Goal: Task Accomplishment & Management: Complete application form

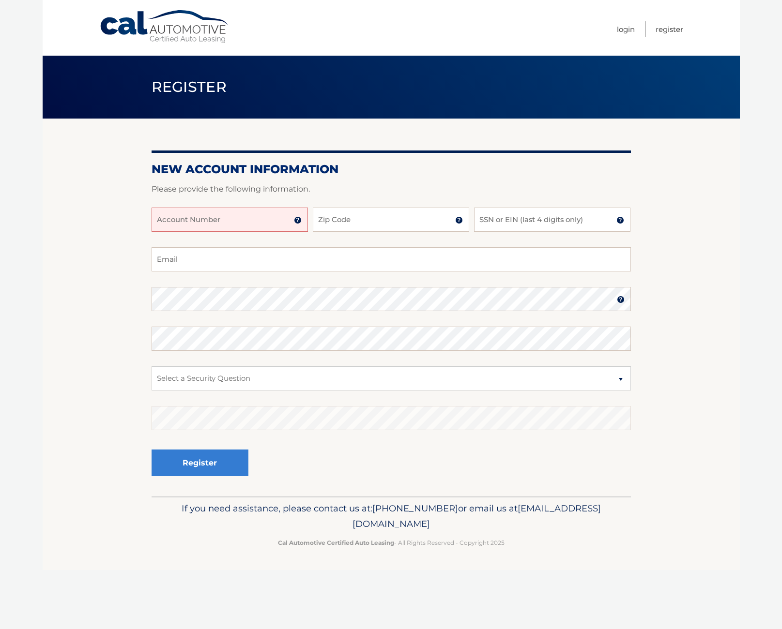
click at [300, 219] on img at bounding box center [298, 220] width 8 height 8
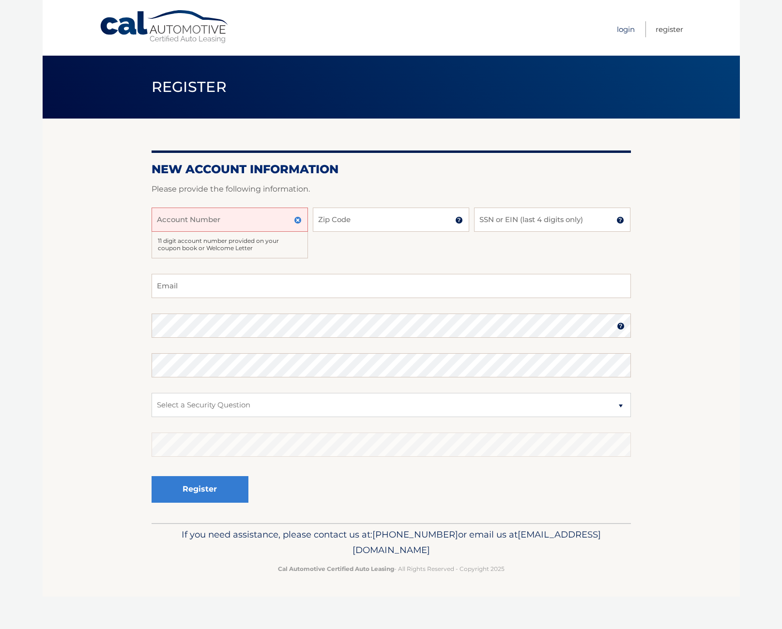
click at [624, 29] on link "Login" at bounding box center [626, 29] width 18 height 16
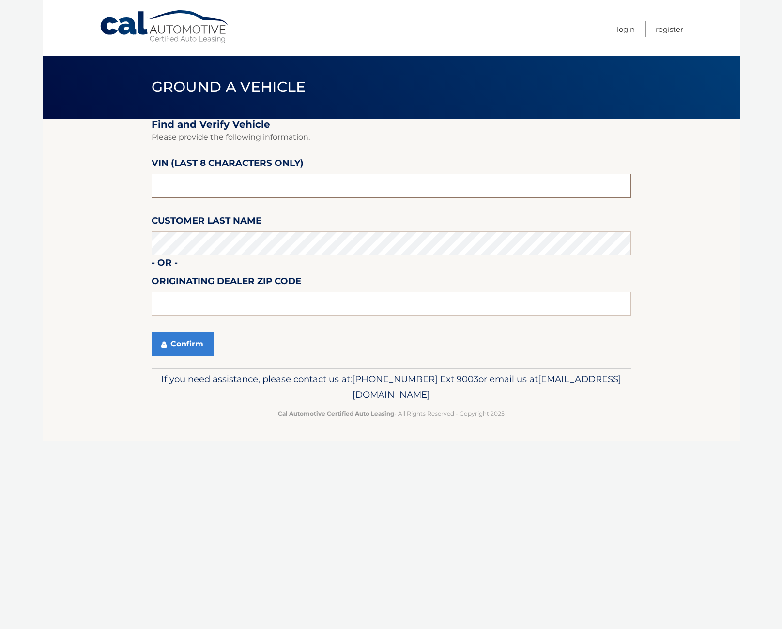
click at [383, 191] on input "text" at bounding box center [391, 186] width 479 height 24
drag, startPoint x: 204, startPoint y: 186, endPoint x: 0, endPoint y: 168, distance: 204.2
click at [0, 168] on body "Cal Automotive Menu Login Register Ground a Vehicle" at bounding box center [391, 314] width 782 height 629
type input "nd552925"
click at [190, 351] on button "Confirm" at bounding box center [183, 344] width 62 height 24
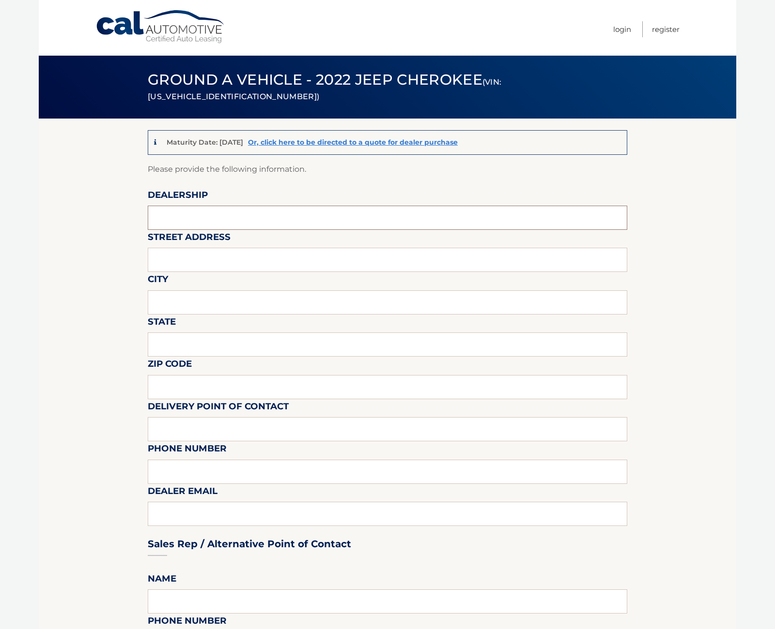
click at [243, 219] on input "text" at bounding box center [387, 218] width 479 height 24
type input "n"
type input "[GEOGRAPHIC_DATA]"
click at [215, 251] on input "text" at bounding box center [387, 260] width 479 height 24
type input "[STREET_ADDRESS]"
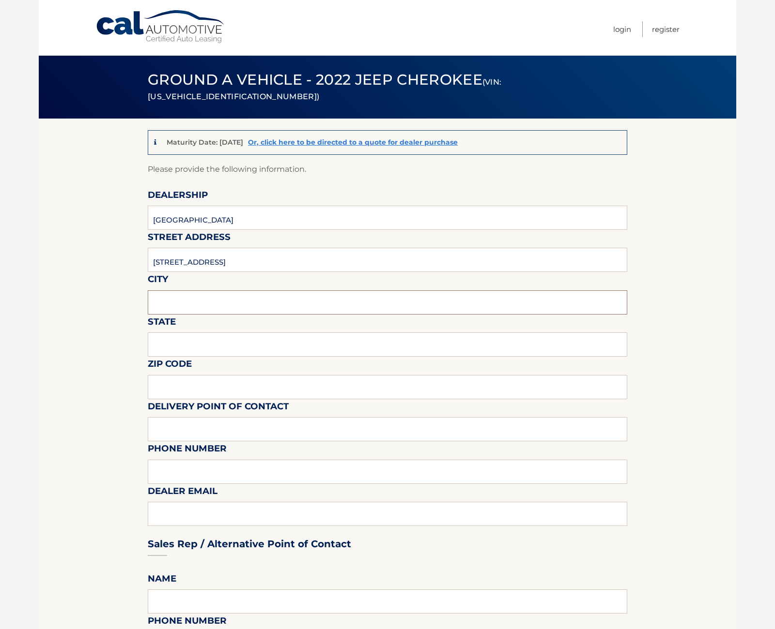
click at [239, 304] on input "text" at bounding box center [387, 303] width 479 height 24
type input "[GEOGRAPHIC_DATA]"
click at [208, 343] on input "text" at bounding box center [387, 345] width 479 height 24
type input "FL"
click at [153, 388] on input "text" at bounding box center [387, 387] width 479 height 24
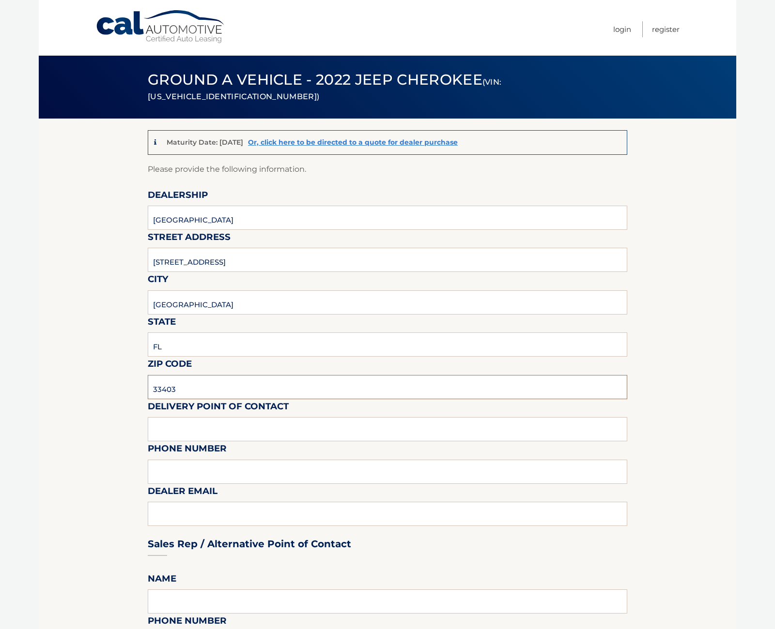
type input "33403"
click at [217, 430] on input "text" at bounding box center [387, 429] width 479 height 24
type input "[PERSON_NAME]"
click at [307, 505] on div "Sales Rep / Alternative Point of Contact" at bounding box center [387, 526] width 479 height 68
click at [282, 510] on div "Sales Rep / Alternative Point of Contact" at bounding box center [387, 526] width 479 height 68
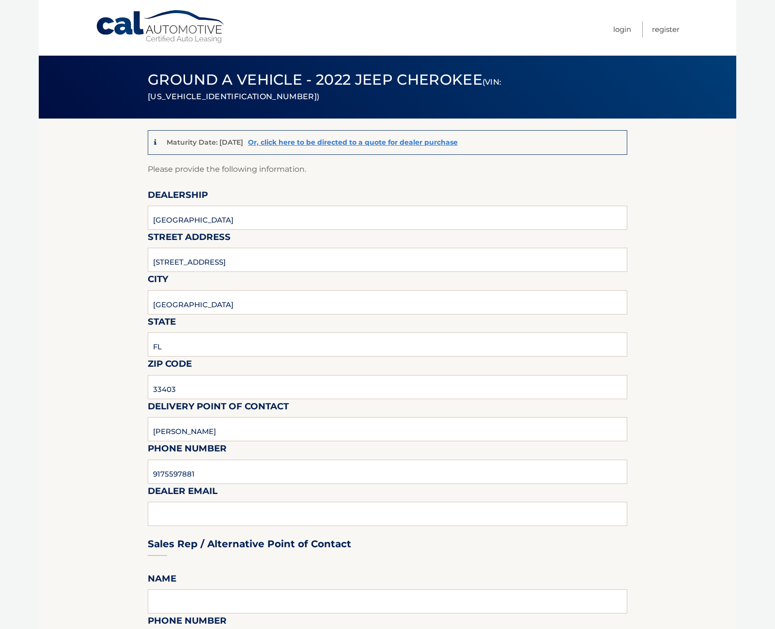
click at [203, 509] on div "Sales Rep / Alternative Point of Contact" at bounding box center [387, 526] width 479 height 68
click at [153, 512] on div "Sales Rep / Alternative Point of Contact" at bounding box center [387, 526] width 479 height 68
click at [233, 473] on input "9175597881" at bounding box center [387, 472] width 479 height 24
type input "9175597881"
click at [248, 428] on input "[PERSON_NAME]" at bounding box center [387, 429] width 479 height 24
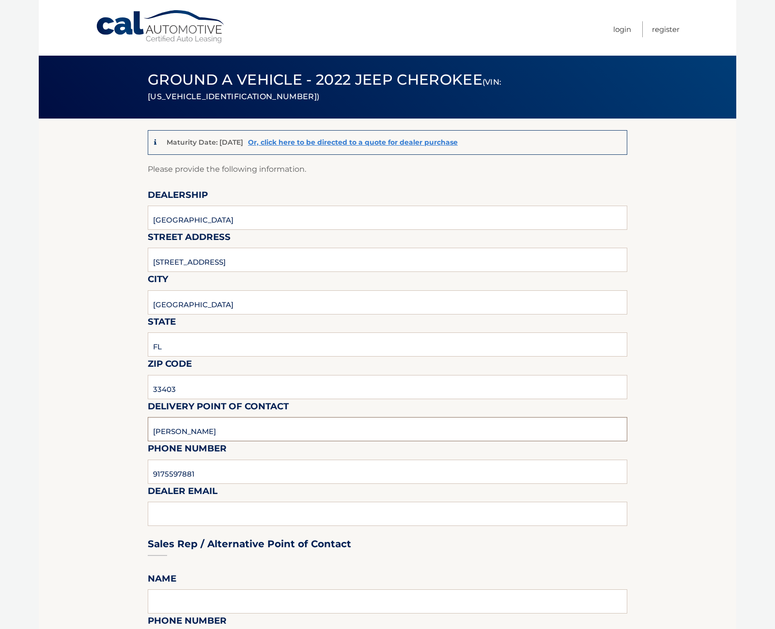
type input "[PERSON_NAME]"
click at [168, 506] on div "Sales Rep / Alternative Point of Contact" at bounding box center [387, 526] width 479 height 68
click at [173, 514] on div "Sales Rep / Alternative Point of Contact" at bounding box center [387, 526] width 479 height 68
click at [220, 519] on div "Sales Rep / Alternative Point of Contact" at bounding box center [387, 526] width 479 height 68
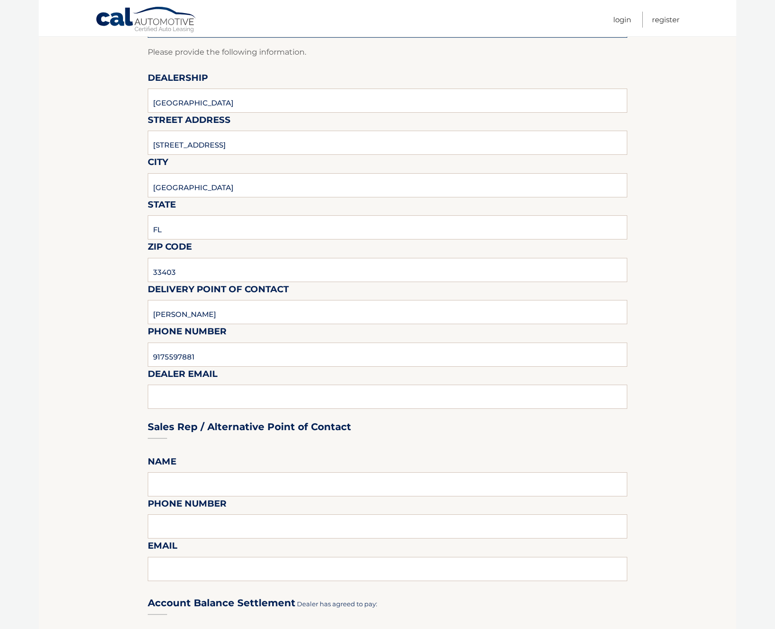
scroll to position [291, 0]
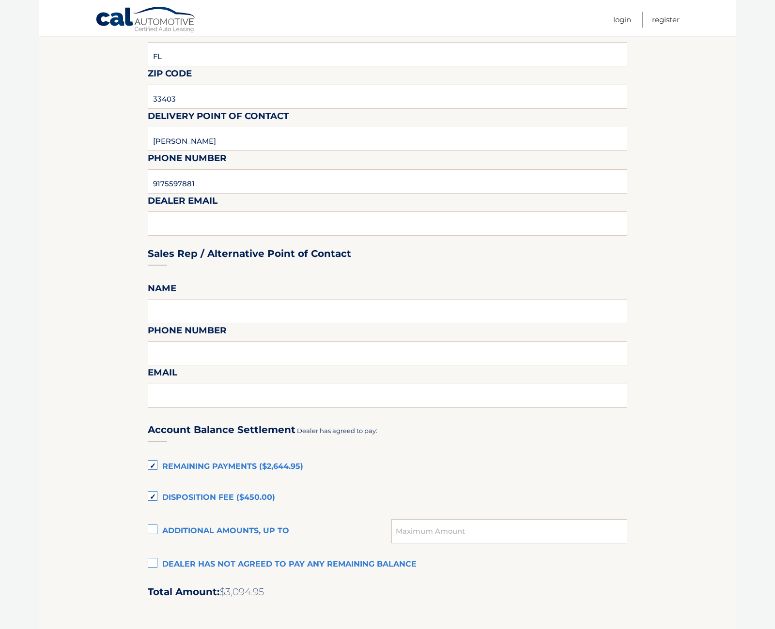
click at [155, 559] on label "Dealer has not agreed to pay any remaining balance" at bounding box center [387, 564] width 479 height 19
click at [0, 0] on input "Dealer has not agreed to pay any remaining balance" at bounding box center [0, 0] width 0 height 0
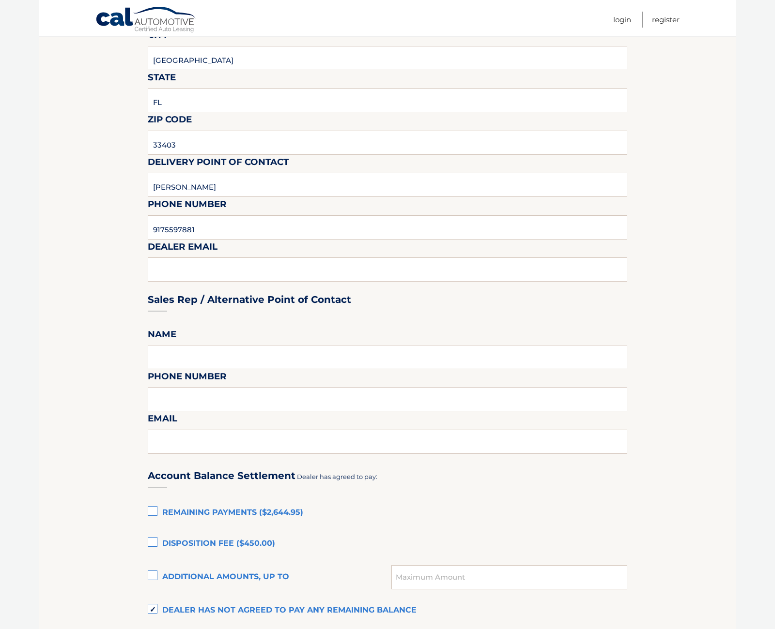
scroll to position [242, 0]
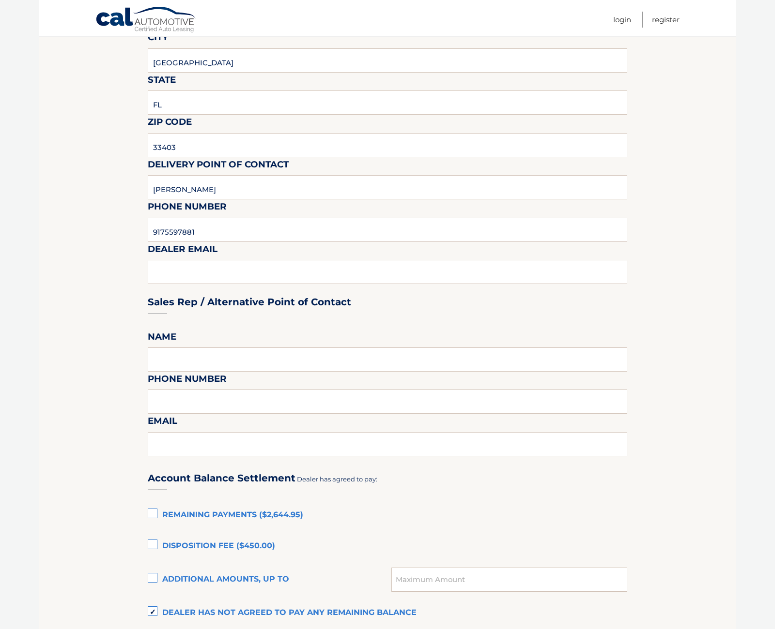
click at [203, 270] on div "Sales Rep / Alternative Point of Contact" at bounding box center [387, 284] width 479 height 68
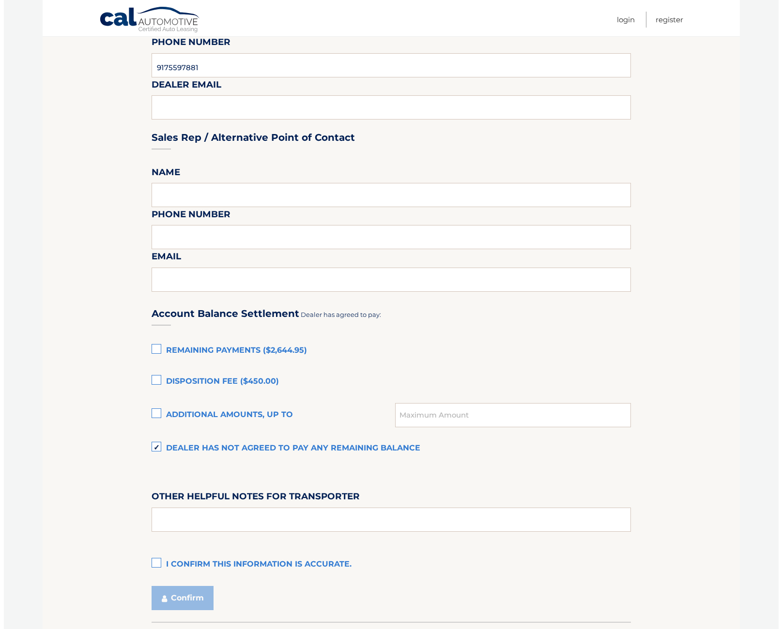
scroll to position [436, 0]
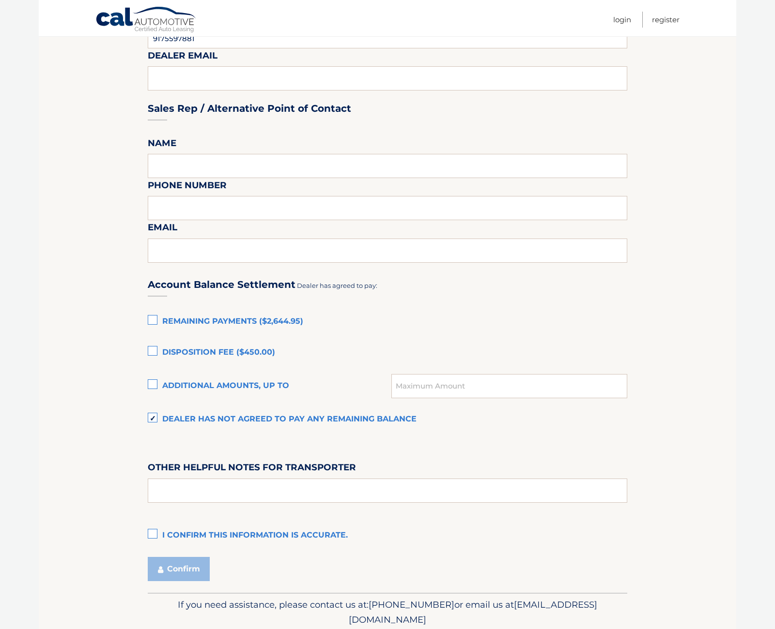
click at [156, 535] on label "I confirm this information is accurate." at bounding box center [387, 535] width 479 height 19
click at [0, 0] on input "I confirm this information is accurate." at bounding box center [0, 0] width 0 height 0
click at [182, 567] on button "Confirm" at bounding box center [179, 569] width 62 height 24
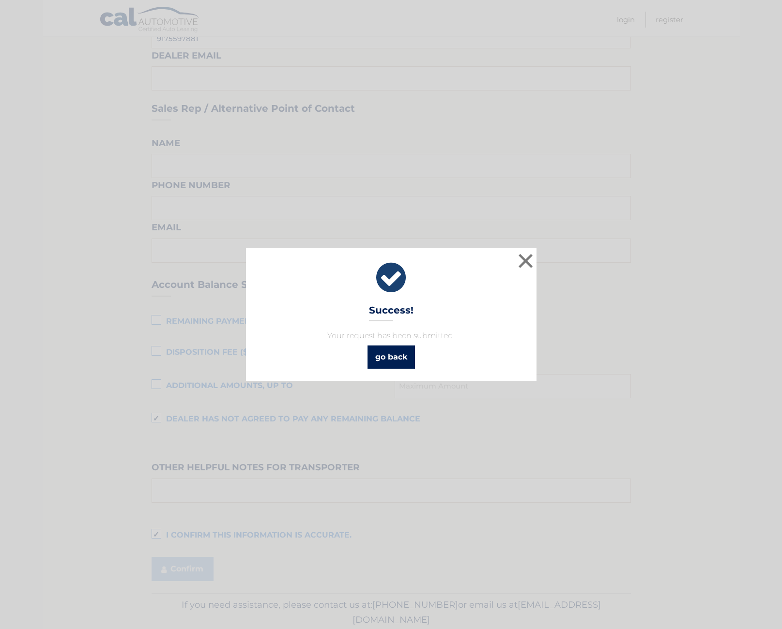
click at [392, 359] on link "go back" at bounding box center [391, 357] width 47 height 23
